Goal: Check status: Check status

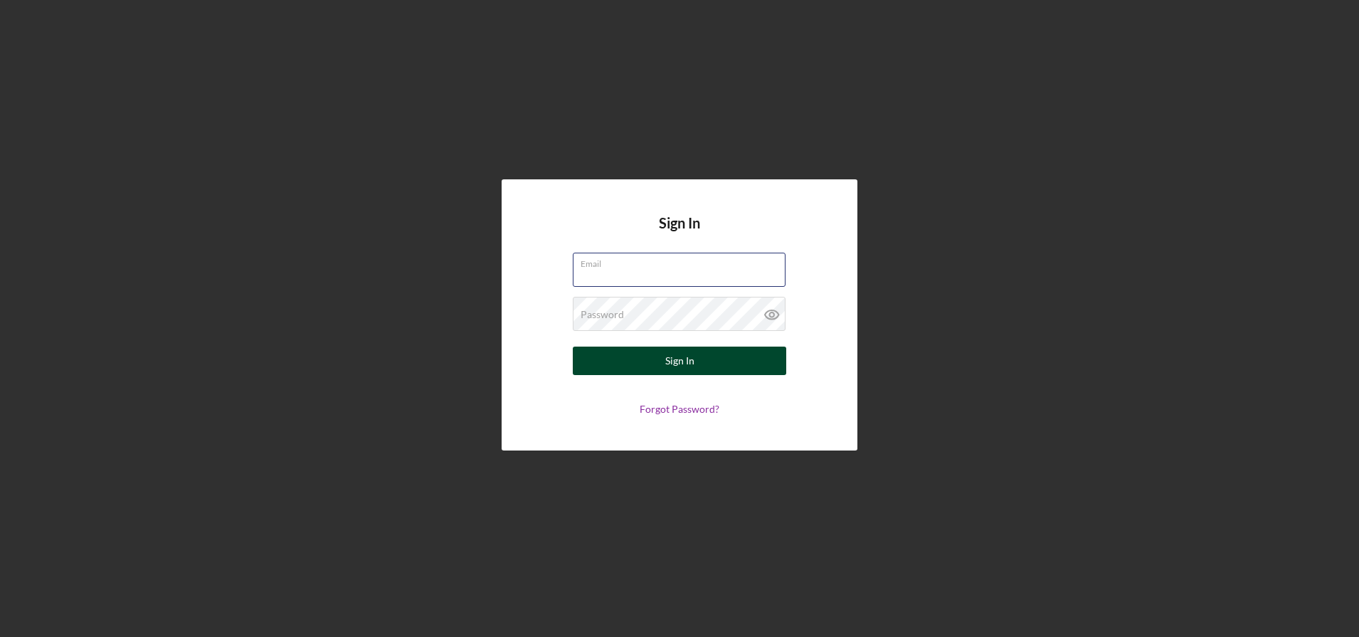
type input "[EMAIL_ADDRESS][DOMAIN_NAME]"
click at [682, 357] on div "Sign In" at bounding box center [679, 360] width 29 height 28
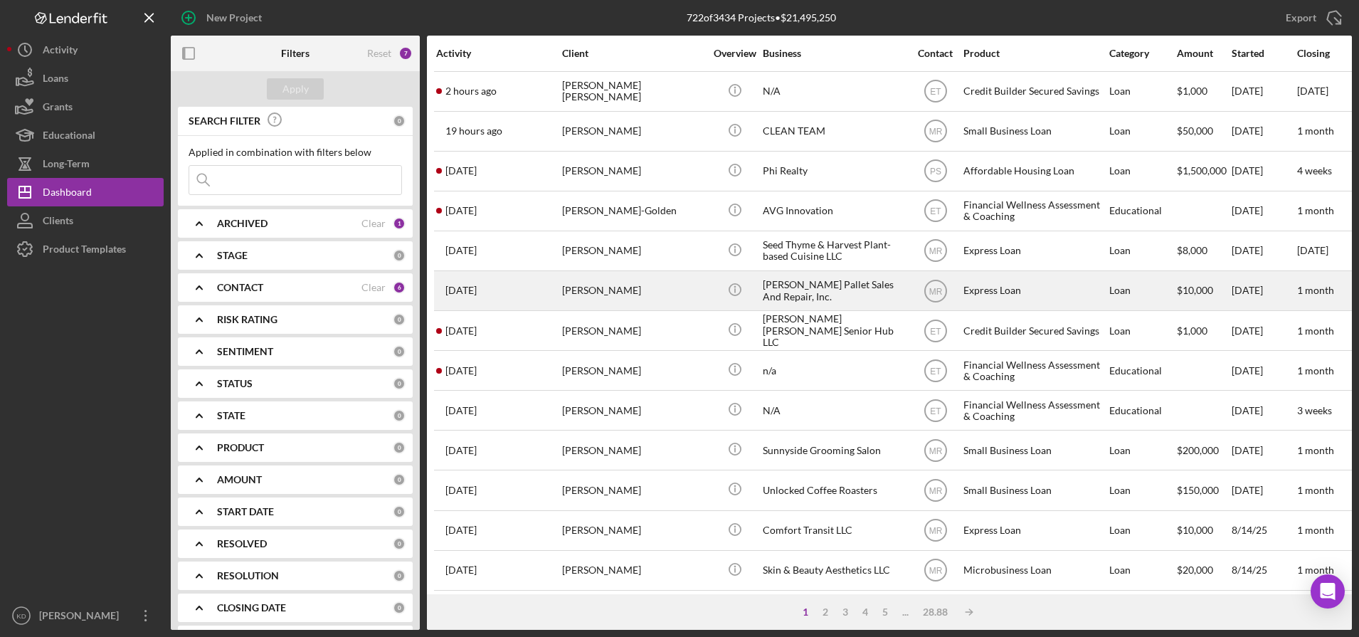
click at [840, 280] on div "[PERSON_NAME] Pallet Sales And Repair, Inc." at bounding box center [834, 291] width 142 height 38
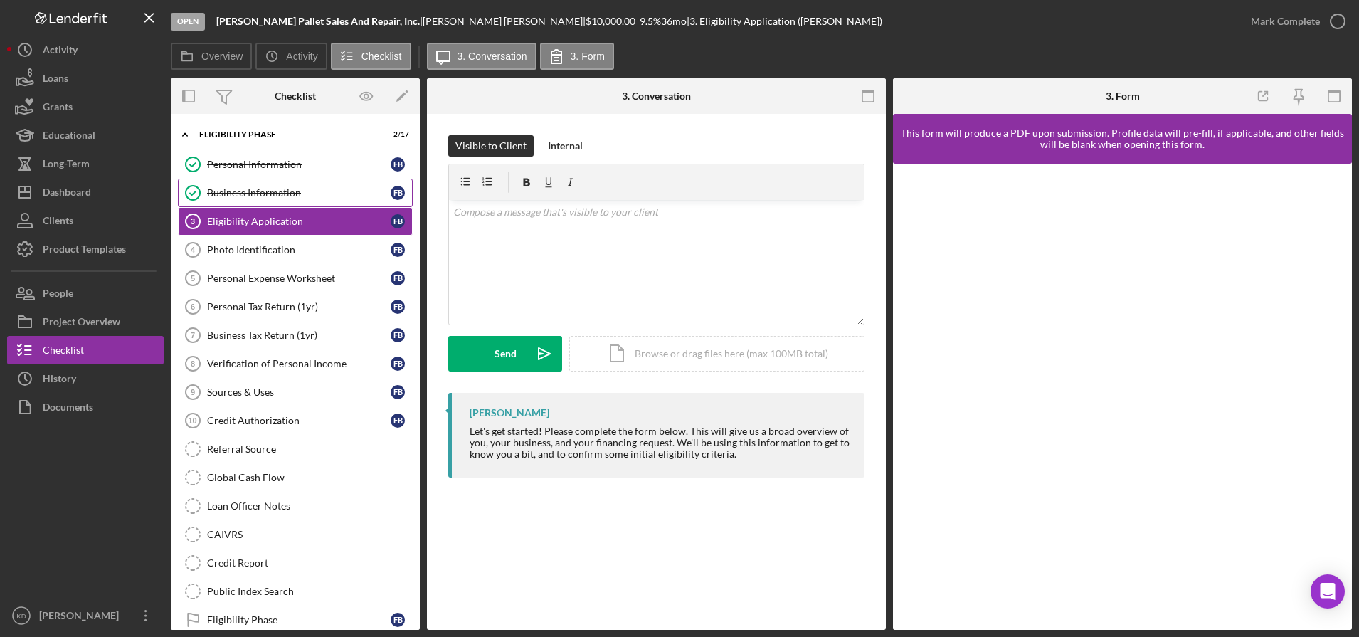
click at [268, 191] on div "Business Information" at bounding box center [299, 192] width 184 height 11
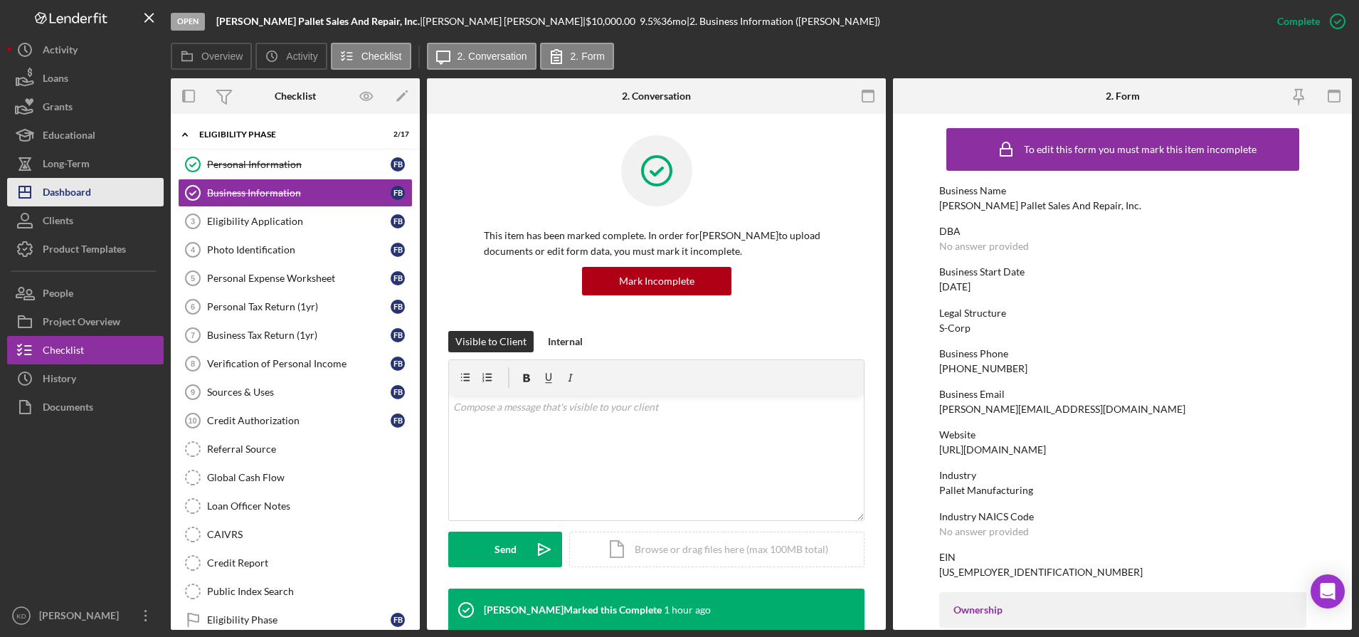
click at [95, 191] on button "Icon/Dashboard Dashboard" at bounding box center [85, 192] width 157 height 28
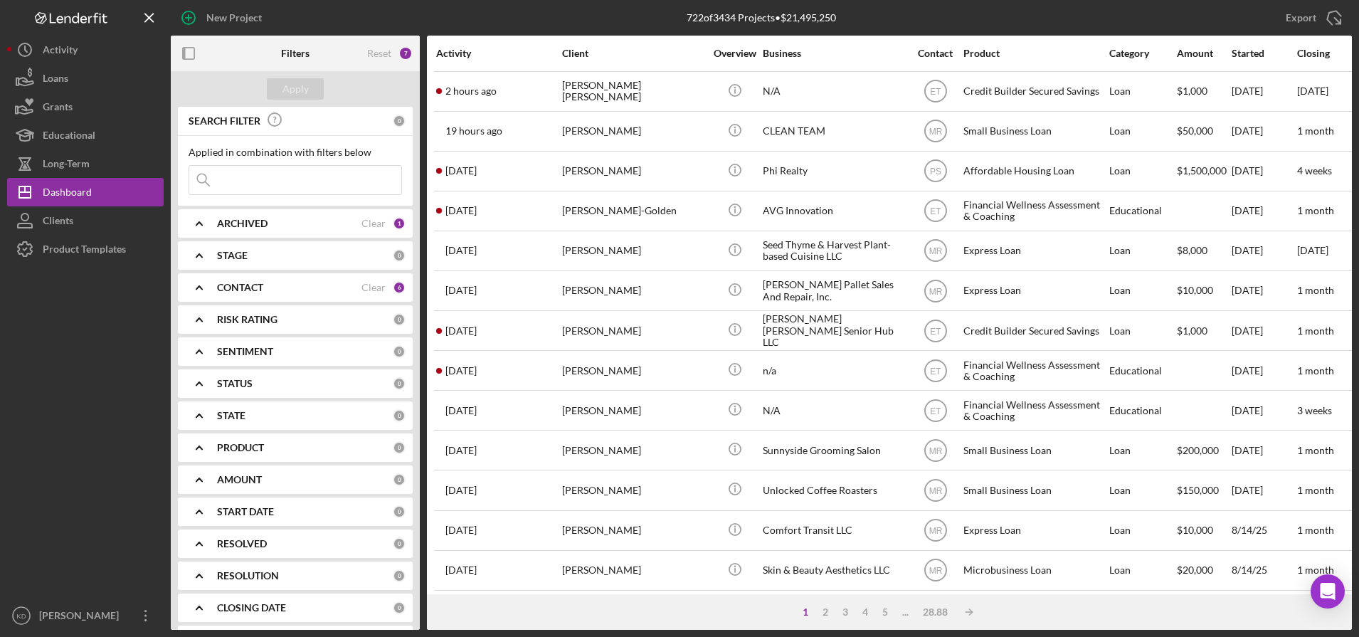
click at [797, 15] on div "722 of 3434 Projects • $21,495,250" at bounding box center [761, 17] width 149 height 11
